Goal: Use online tool/utility: Utilize a website feature to perform a specific function

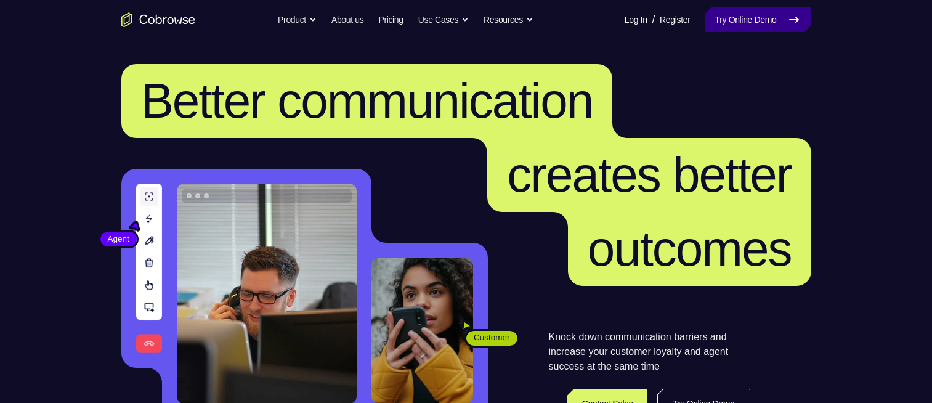
click at [754, 20] on link "Try Online Demo" at bounding box center [758, 19] width 106 height 25
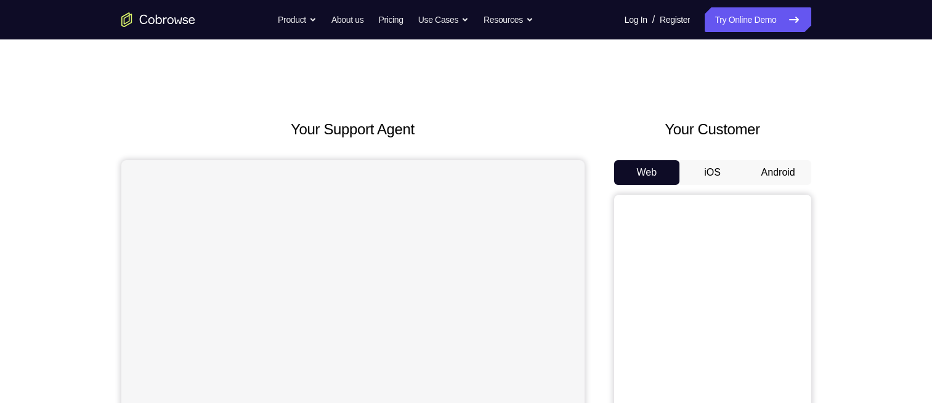
click at [786, 171] on button "Android" at bounding box center [779, 172] width 66 height 25
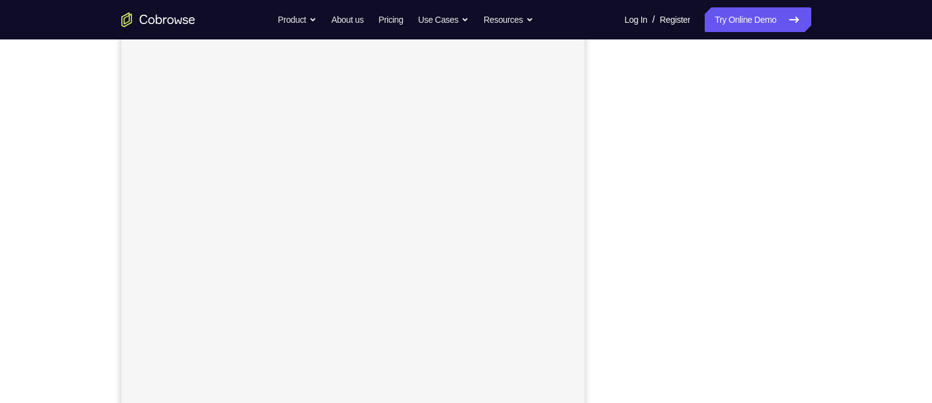
scroll to position [158, 0]
click at [821, 149] on div "Your Support Agent Your Customer Web iOS Android Next Steps We’d be happy to gi…" at bounding box center [466, 287] width 789 height 813
